Goal: Find specific page/section: Find specific page/section

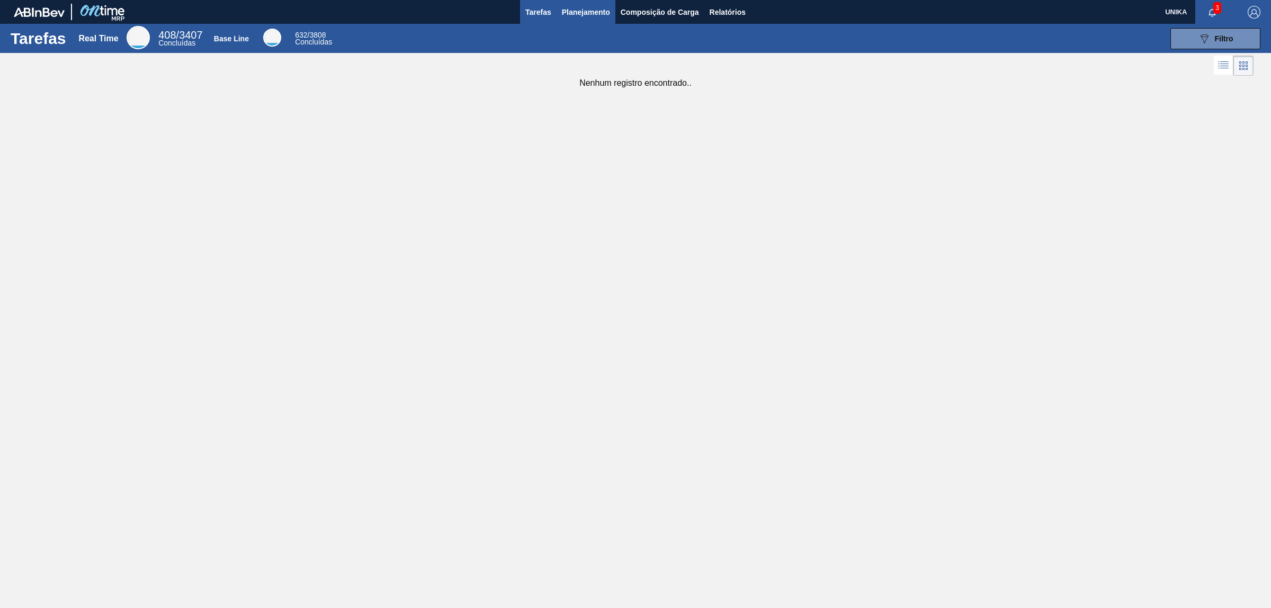
click at [576, 11] on span "Planejamento" at bounding box center [586, 12] width 48 height 13
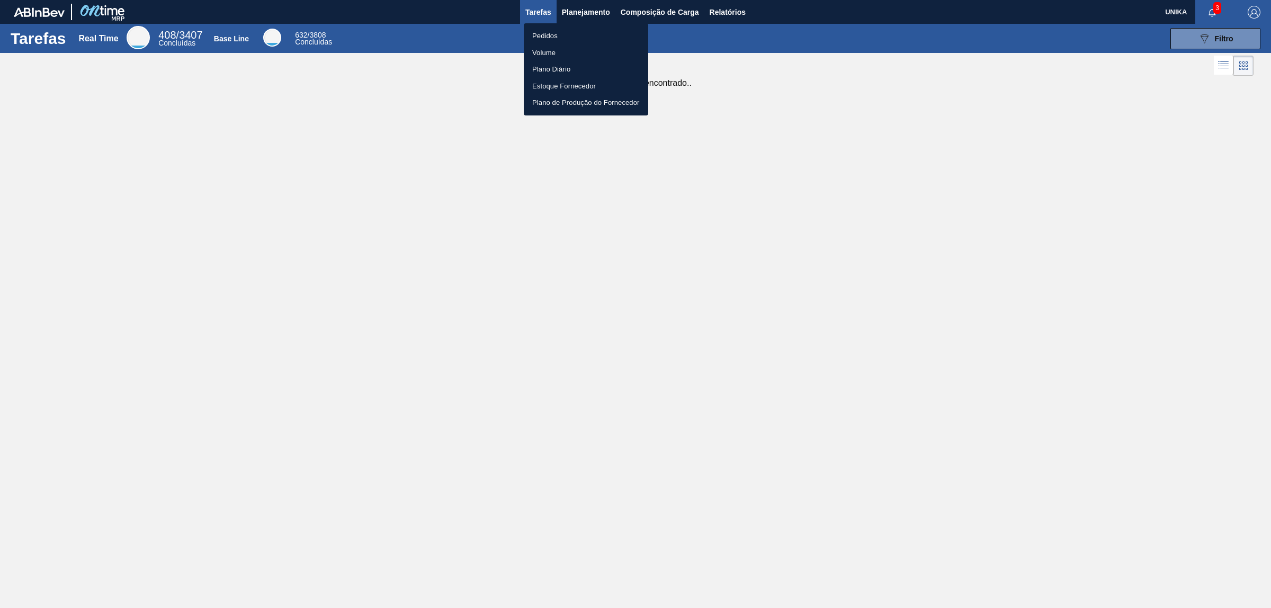
click at [559, 35] on li "Pedidos" at bounding box center [586, 36] width 124 height 17
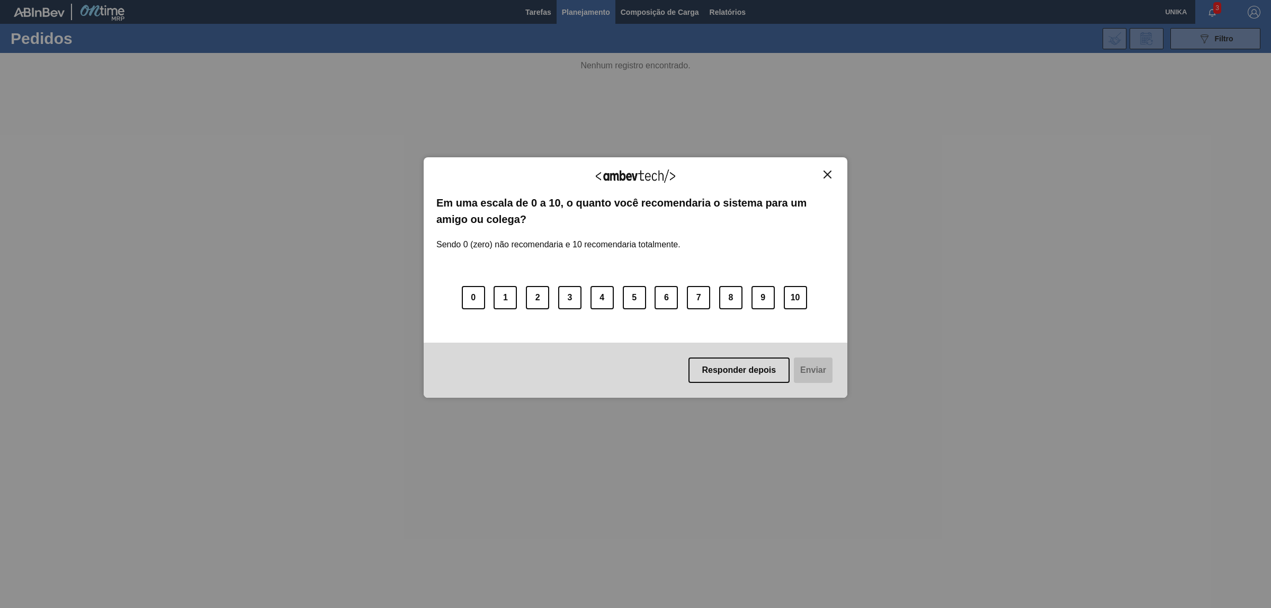
click at [832, 174] on button "Close" at bounding box center [827, 174] width 14 height 9
click at [827, 176] on img "Close" at bounding box center [828, 175] width 8 height 8
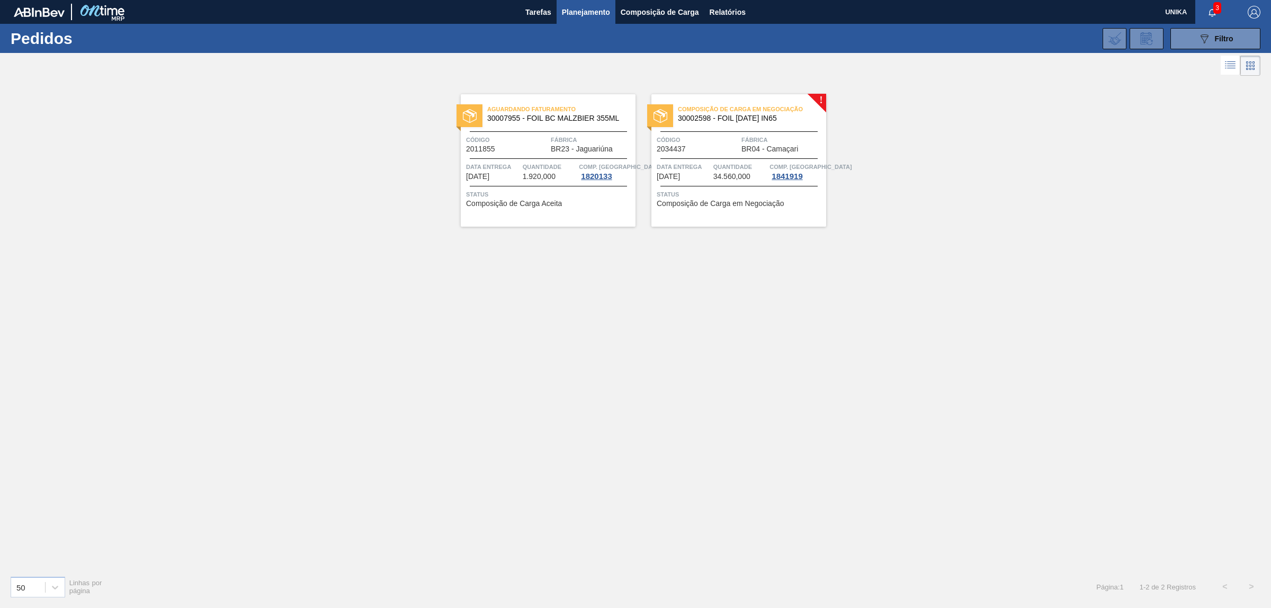
click at [706, 164] on span "Data entrega" at bounding box center [684, 167] width 54 height 11
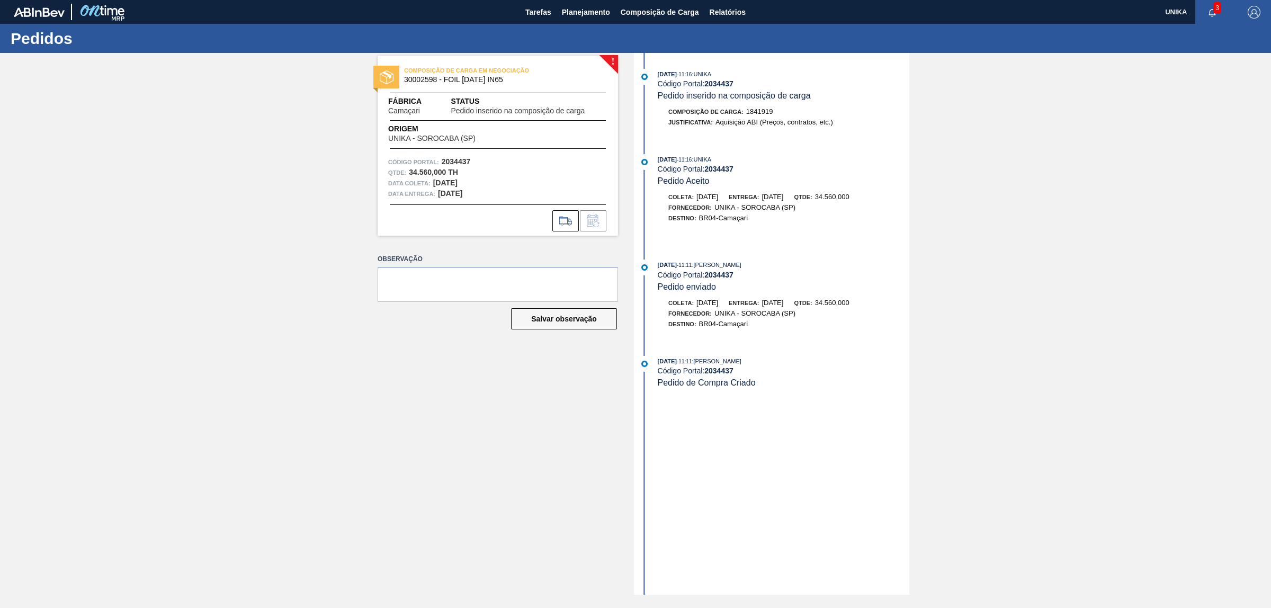
click at [313, 138] on div "! COMPOSIÇÃO DE CARGA EM NEGOCIAÇÃO 30002598 - FOIL [DATE] IN65 Fábrica Camaçar…" at bounding box center [635, 324] width 1271 height 542
